Goal: Task Accomplishment & Management: Manage account settings

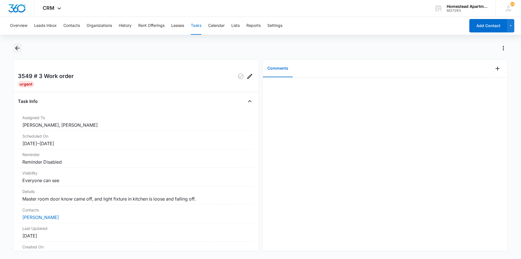
click at [18, 51] on icon "Back" at bounding box center [17, 48] width 7 height 7
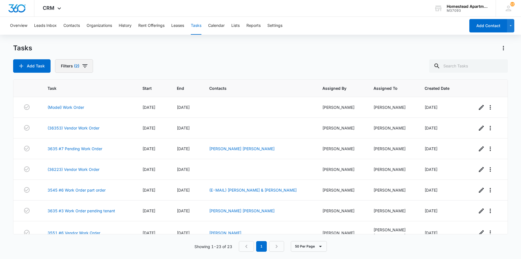
click at [78, 66] on span "(2)" at bounding box center [76, 66] width 5 height 4
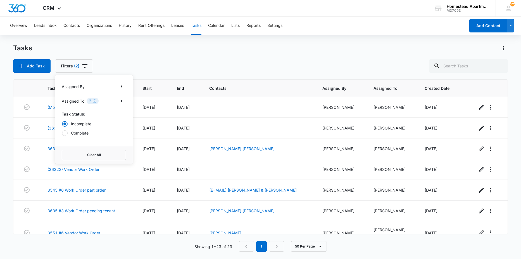
click at [83, 130] on label "Complete" at bounding box center [94, 133] width 64 height 6
click at [62, 133] on input "Complete" at bounding box center [62, 133] width 0 height 0
radio input "false"
radio input "true"
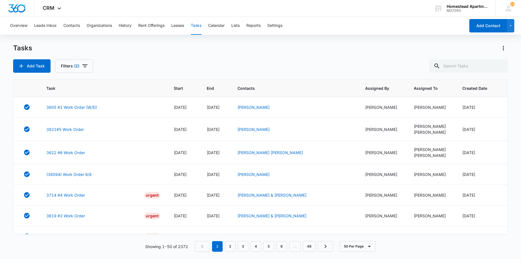
click at [170, 53] on div "Tasks Add Task Filters (2)" at bounding box center [260, 58] width 495 height 29
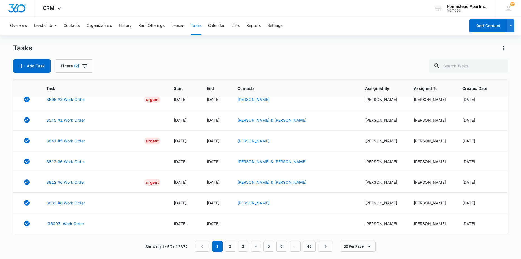
scroll to position [335, 0]
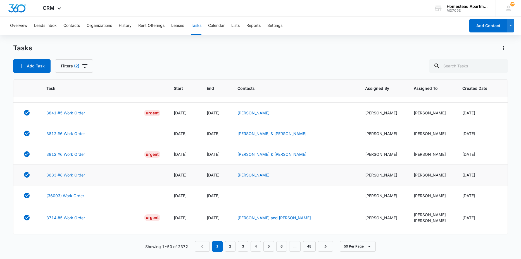
click at [71, 176] on link "3633 #8 Work Order" at bounding box center [65, 175] width 39 height 6
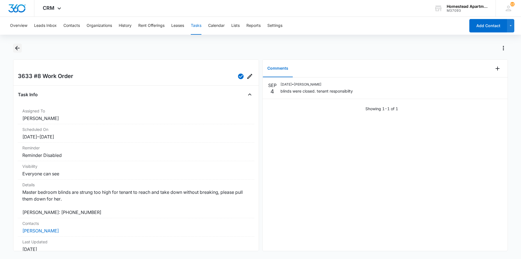
click at [18, 48] on icon "Back" at bounding box center [17, 48] width 4 height 4
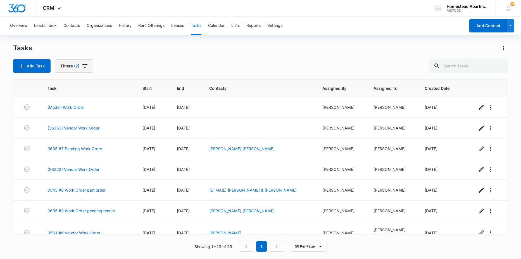
click at [66, 66] on button "Filters (2)" at bounding box center [74, 65] width 38 height 13
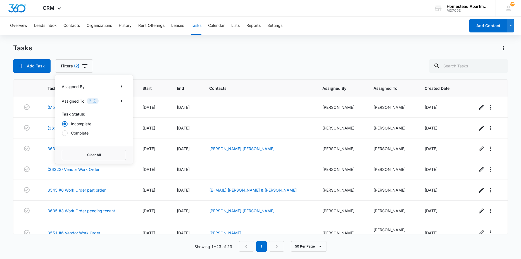
click at [78, 131] on label "Complete" at bounding box center [94, 133] width 64 height 6
click at [62, 133] on input "Complete" at bounding box center [62, 133] width 0 height 0
radio input "false"
radio input "true"
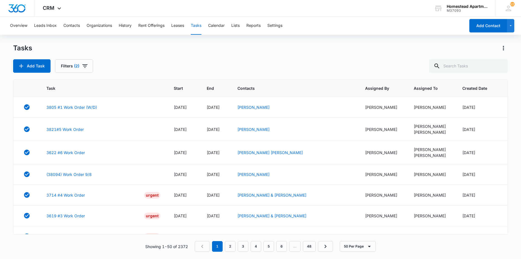
click at [149, 49] on div "Tasks" at bounding box center [260, 48] width 495 height 9
click at [468, 69] on input "text" at bounding box center [468, 65] width 79 height 13
type input "3633"
click at [197, 27] on button "Tasks" at bounding box center [196, 26] width 11 height 18
click at [71, 63] on button "Filters (2)" at bounding box center [74, 65] width 38 height 13
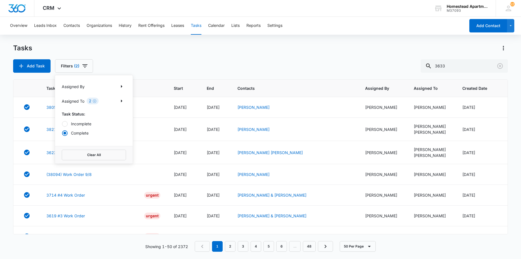
click at [85, 123] on label "Incomplete" at bounding box center [94, 124] width 64 height 6
click at [62, 123] on input "Incomplete" at bounding box center [62, 123] width 0 height 0
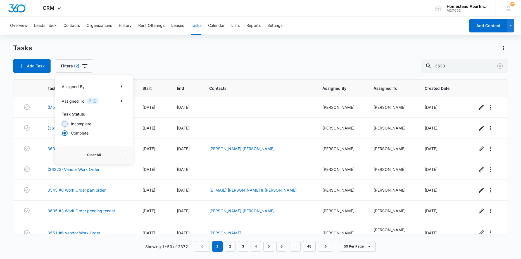
radio input "true"
click at [237, 61] on div "Add Task Filters (2) Assigned By Assigned To 2 Task Status: Incomplete Complete…" at bounding box center [260, 65] width 495 height 13
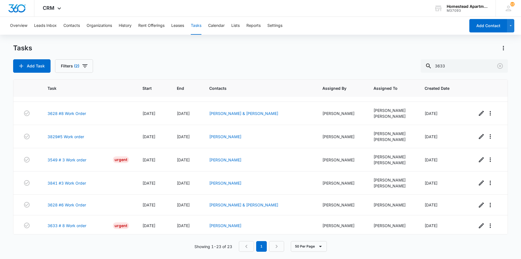
scroll to position [168, 0]
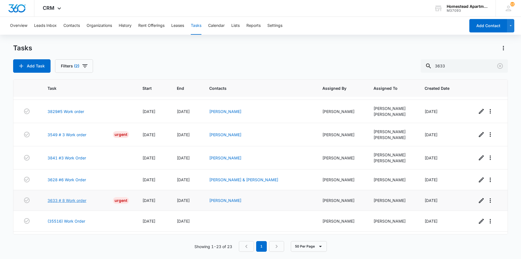
click at [83, 199] on link "3633 # 8 Work order" at bounding box center [66, 200] width 39 height 6
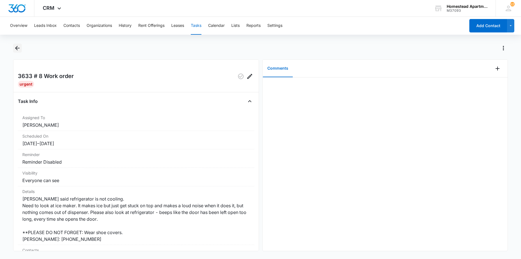
click at [15, 48] on icon "Back" at bounding box center [17, 48] width 7 height 7
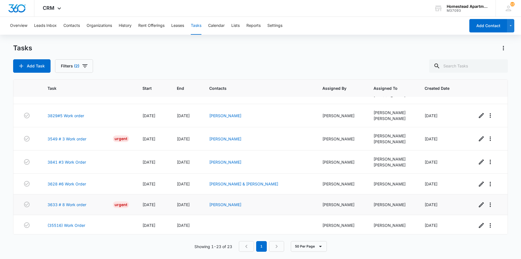
scroll to position [195, 0]
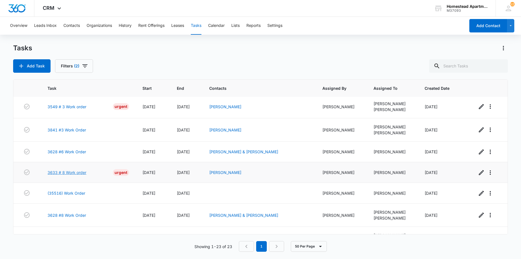
click at [61, 171] on link "3633 # 8 Work order" at bounding box center [66, 172] width 39 height 6
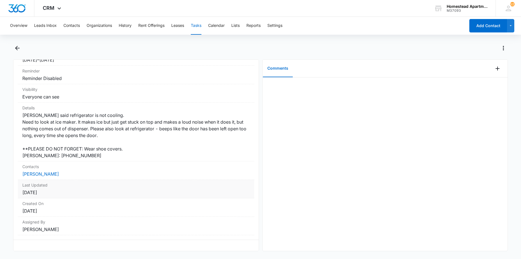
scroll to position [88, 0]
